Goal: Information Seeking & Learning: Learn about a topic

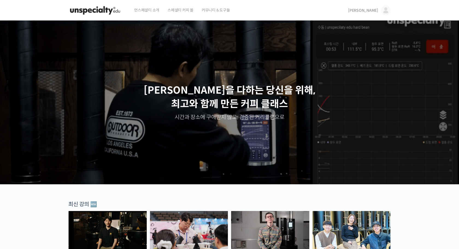
click at [374, 10] on span "[PERSON_NAME]" at bounding box center [363, 10] width 30 height 5
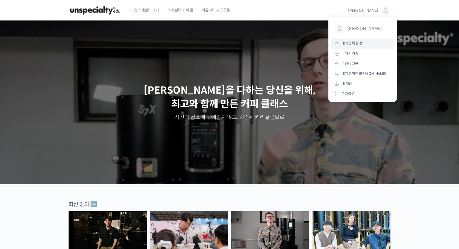
click at [358, 44] on span "내가 등록한 강의" at bounding box center [353, 43] width 24 height 5
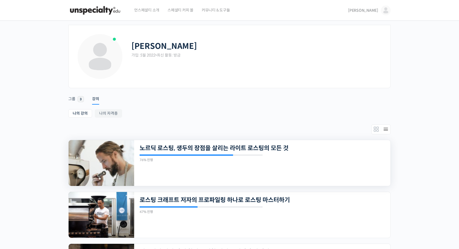
click at [96, 161] on img at bounding box center [102, 163] width 66 height 46
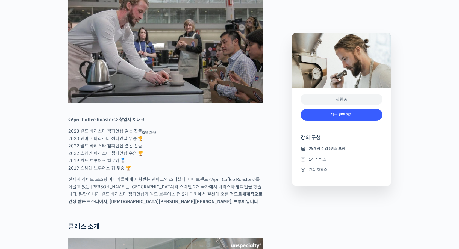
scroll to position [361, 0]
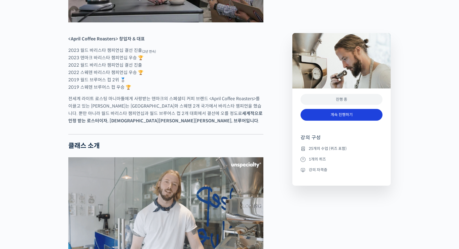
click at [349, 116] on link "계속 진행하기" at bounding box center [341, 115] width 82 height 12
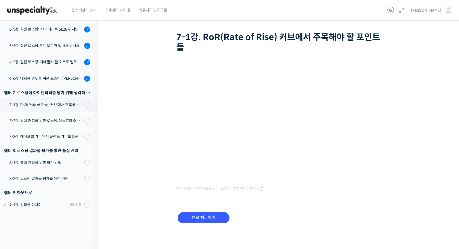
scroll to position [29, 0]
click at [405, 95] on div "노르딕 로스팅, 생두의 장점을 살리는 라이트 로스팅의 모든 것 7-1강. RoR(Rate of Rise) 커브에서 주목해야 할 포인트들 진행 …" at bounding box center [280, 117] width 308 height 242
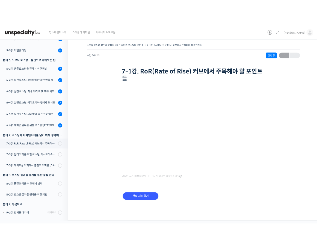
scroll to position [308, 0]
